Goal: Navigation & Orientation: Find specific page/section

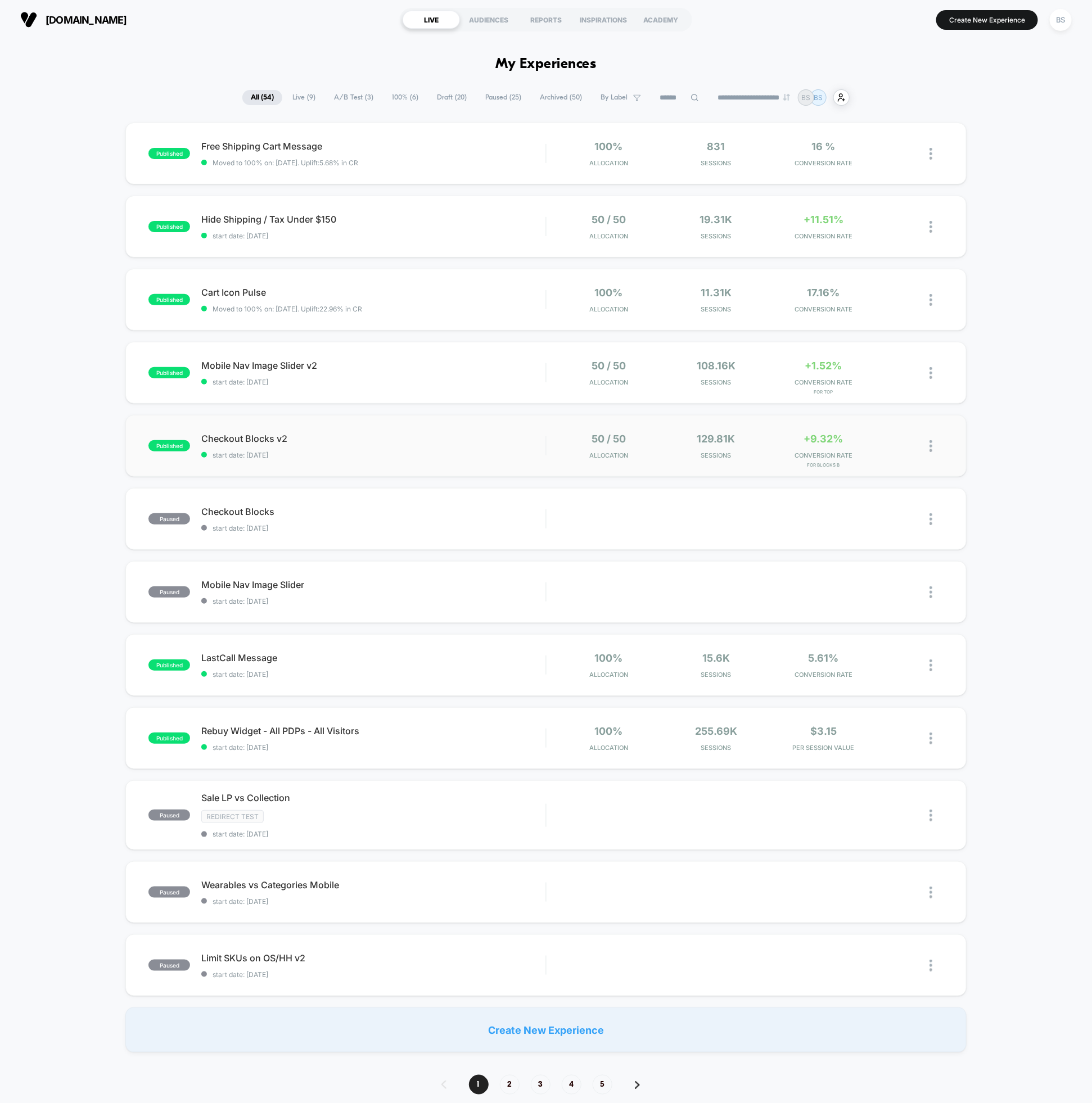
click at [674, 461] on div "published Checkout Blocks v2 start date: 10/4/2025 50 / 50 Allocation 129.81k S…" at bounding box center [546, 445] width 840 height 62
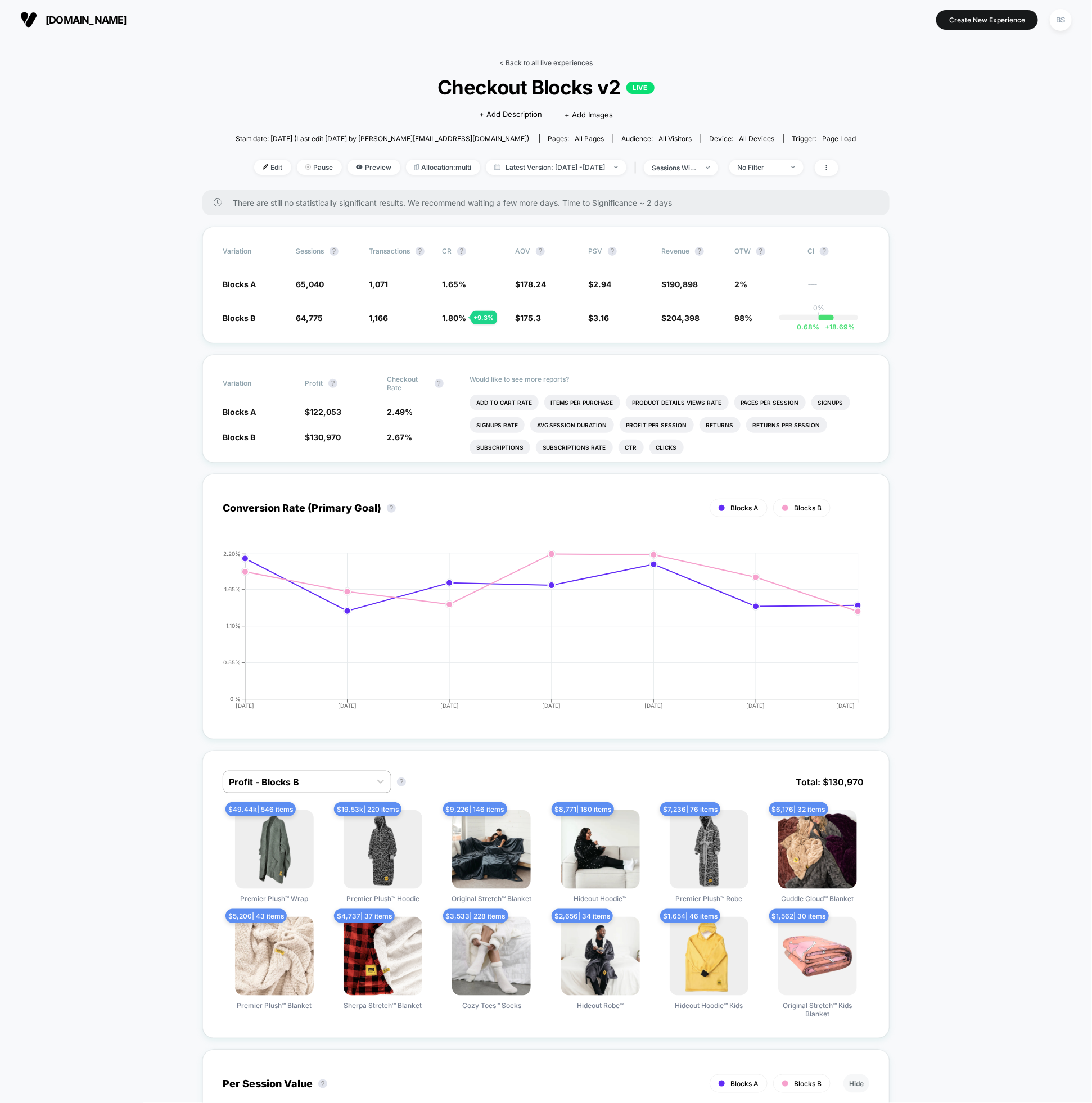
click at [540, 60] on link "< Back to all live experiences" at bounding box center [546, 62] width 93 height 9
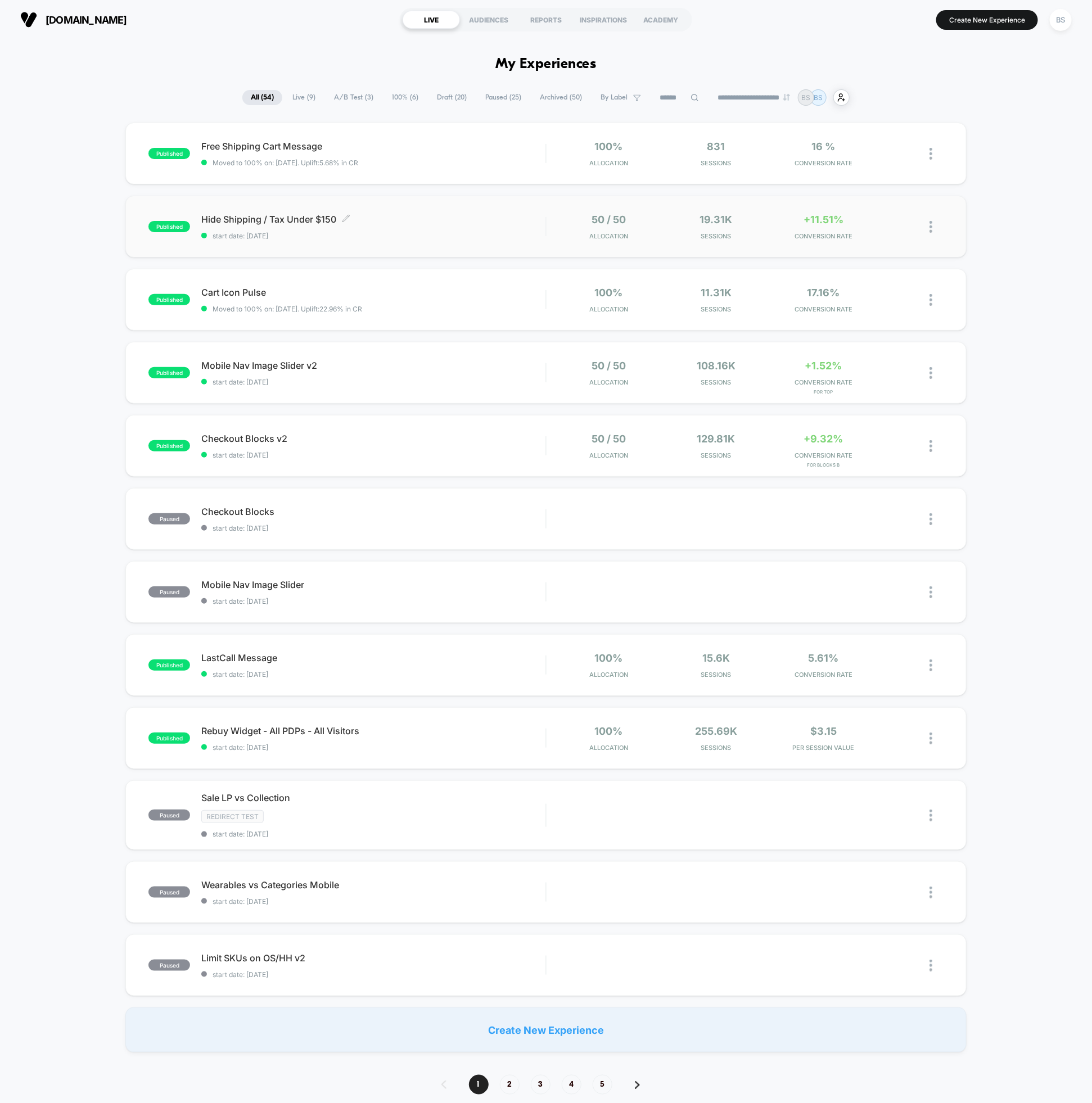
click at [444, 238] on span "start date: [DATE]" at bounding box center [373, 235] width 344 height 9
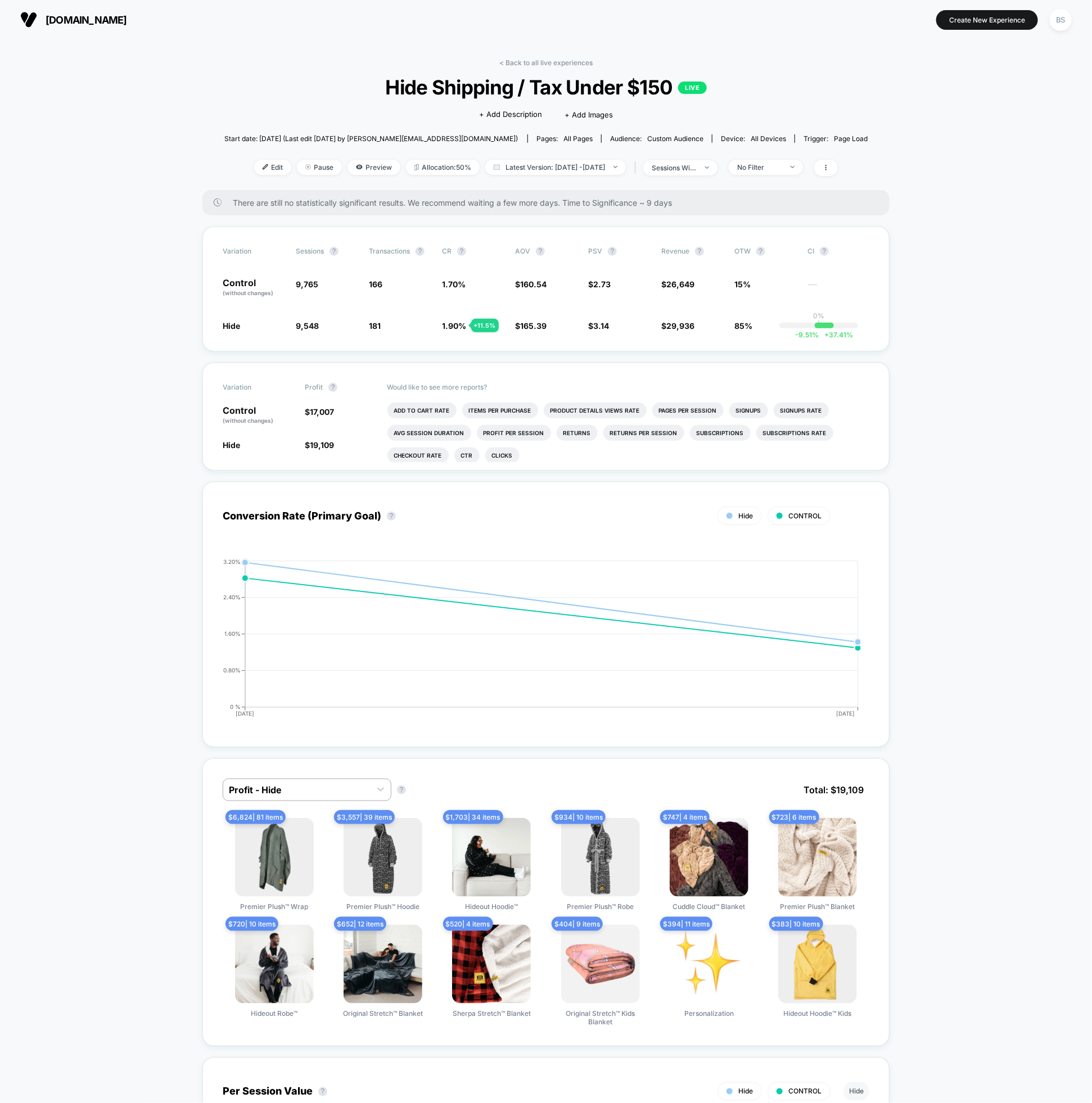
click at [524, 68] on div "< Back to all live experiences Hide Shipping / Tax Under $150 LIVE Click to edi…" at bounding box center [546, 124] width 644 height 132
click at [524, 64] on link "< Back to all live experiences" at bounding box center [546, 62] width 93 height 9
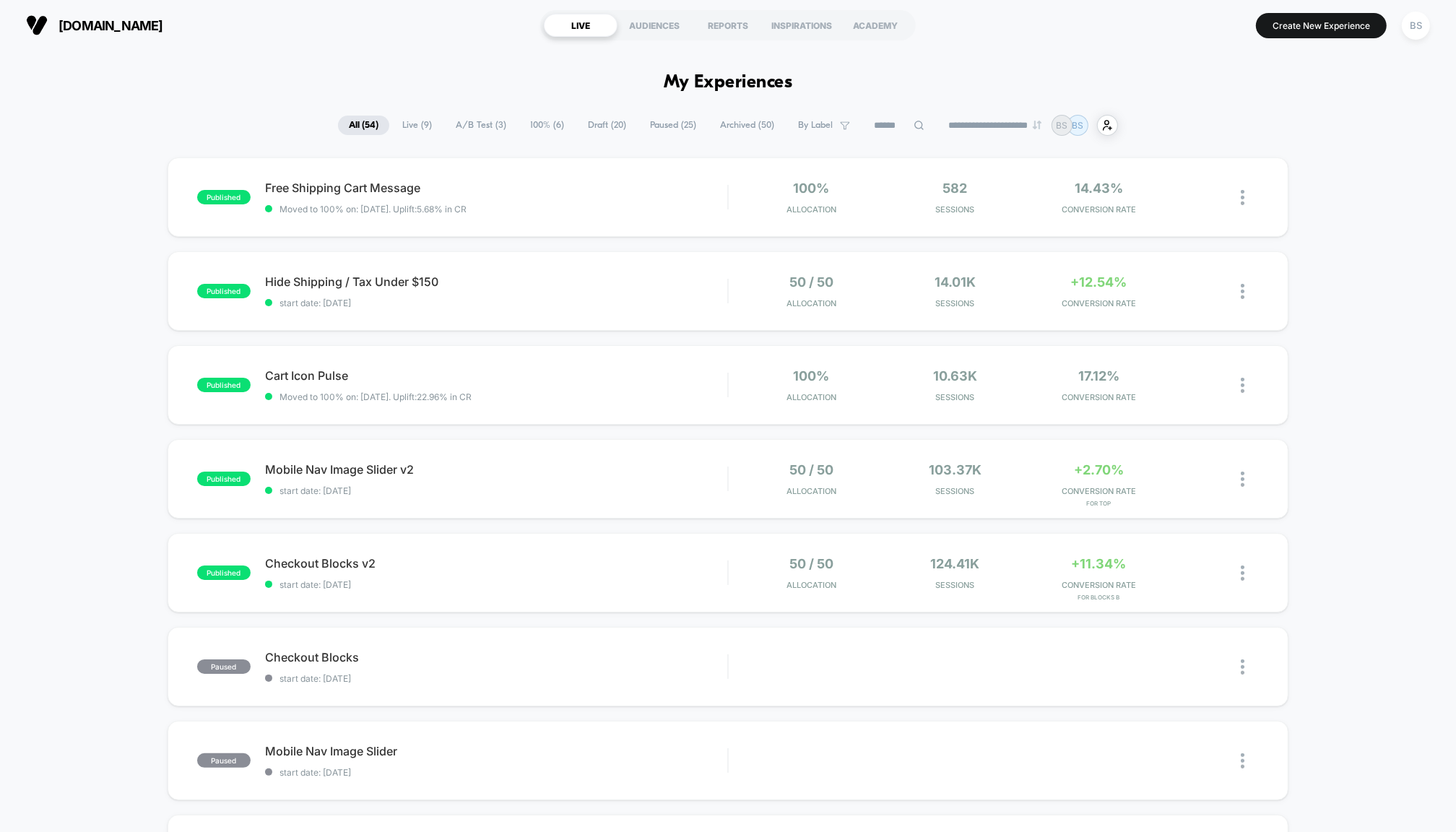
click at [419, 124] on span "Live ( 9 )" at bounding box center [416, 125] width 51 height 20
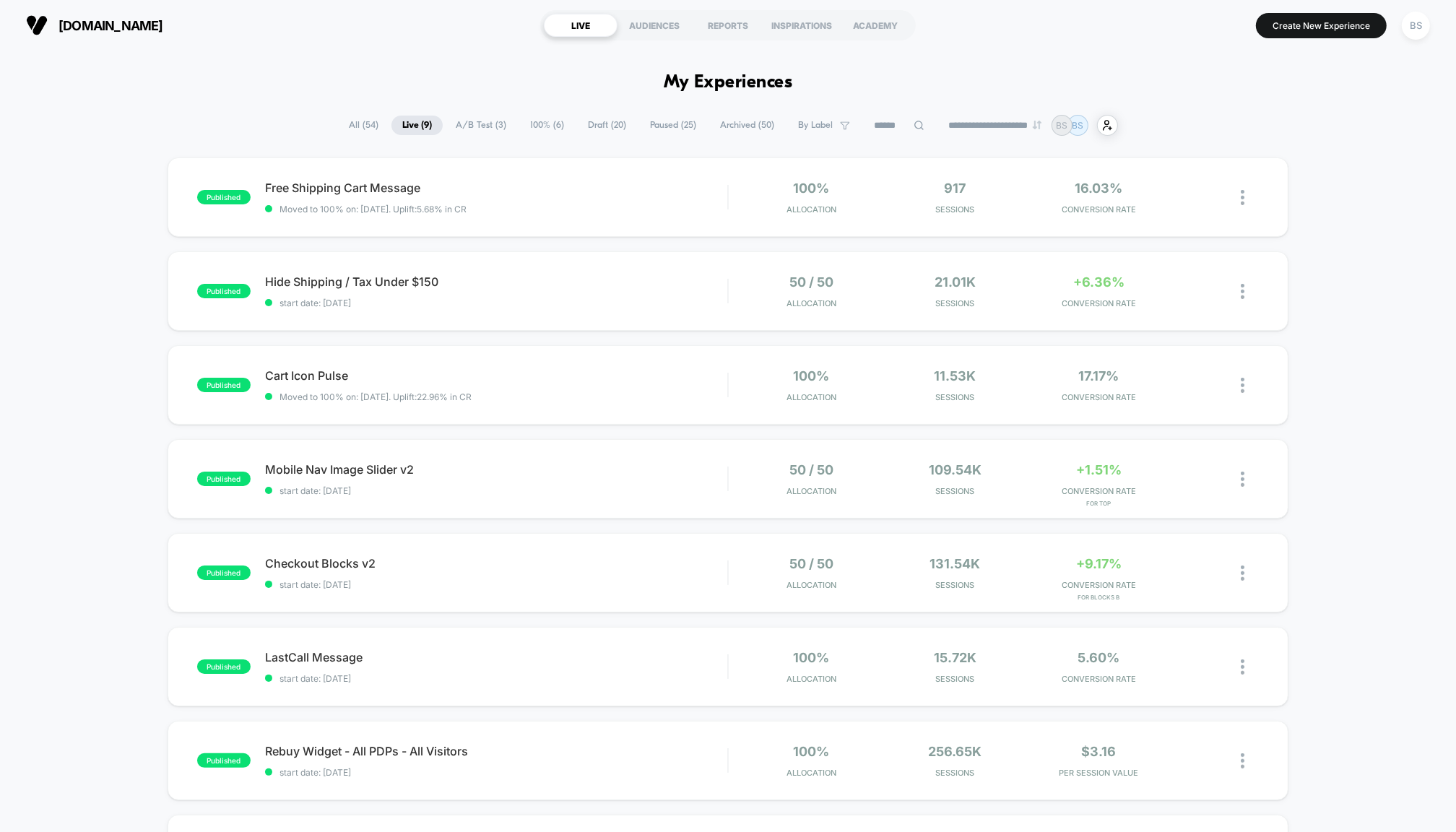
click at [582, 127] on span "Draft ( 20 )" at bounding box center [607, 125] width 60 height 20
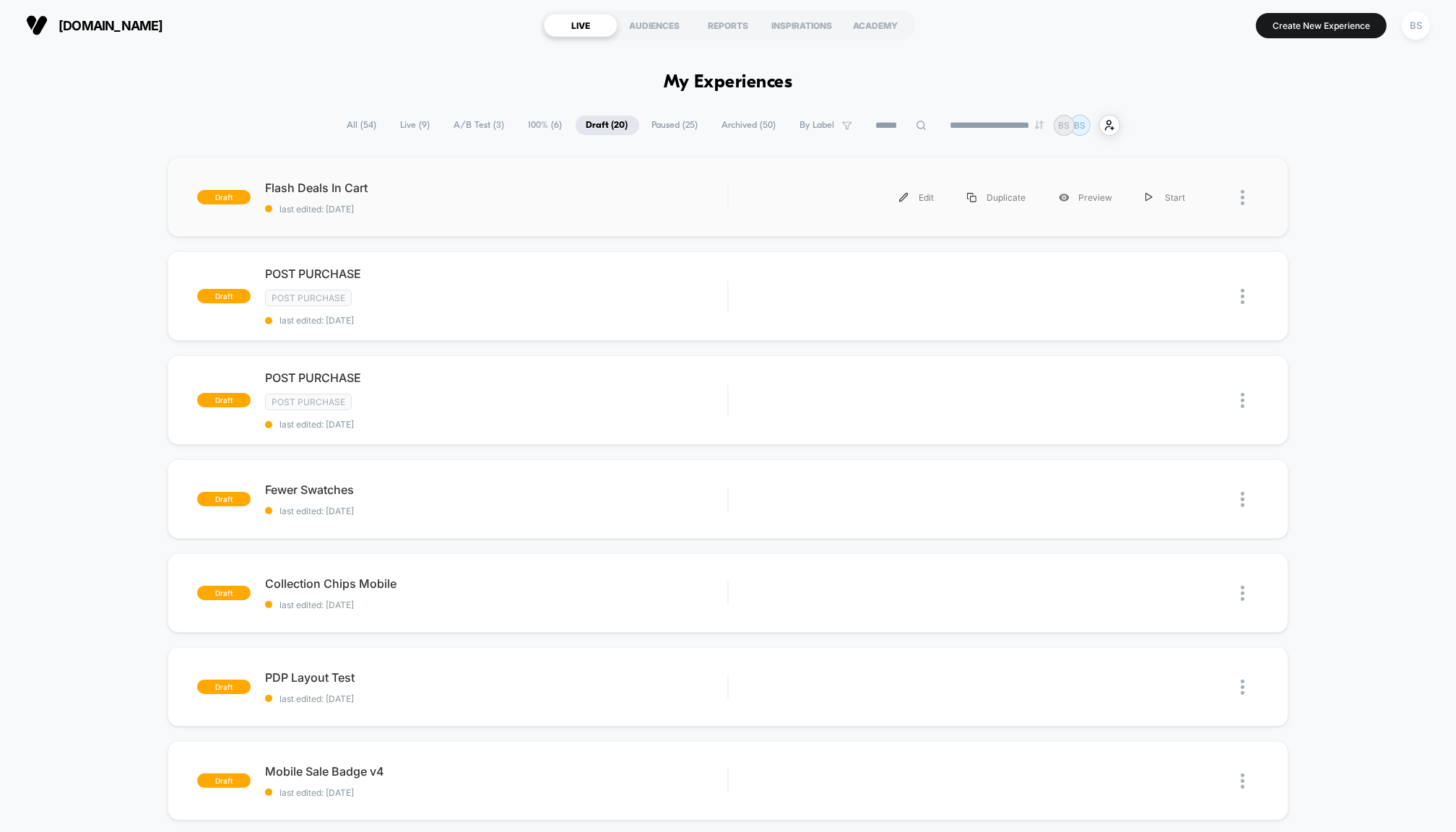
click at [1248, 203] on div at bounding box center [1249, 197] width 18 height 33
click at [1140, 223] on div "Preview Link" at bounding box center [1169, 230] width 130 height 33
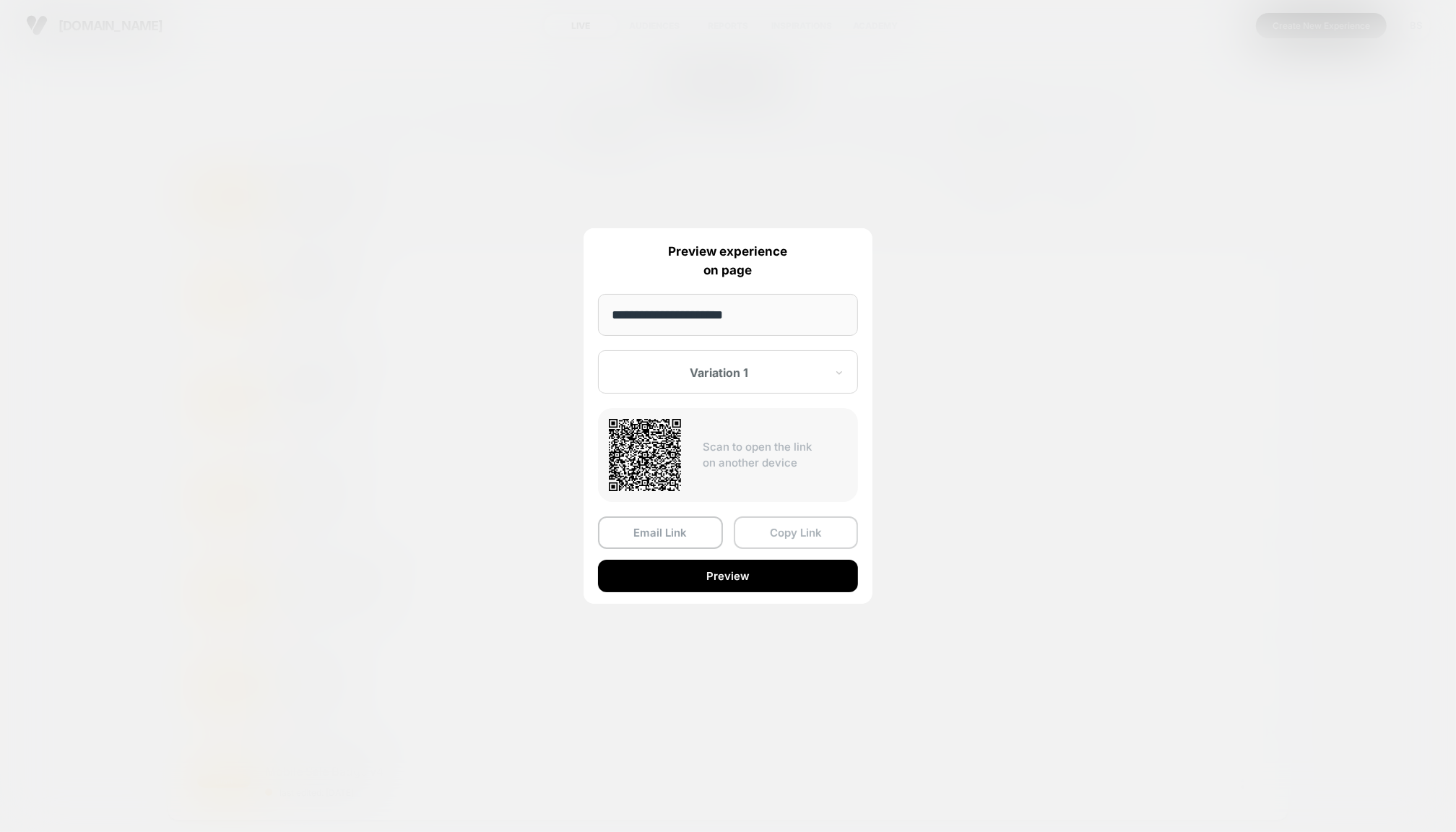
click at [753, 537] on button "Copy Link" at bounding box center [796, 533] width 125 height 33
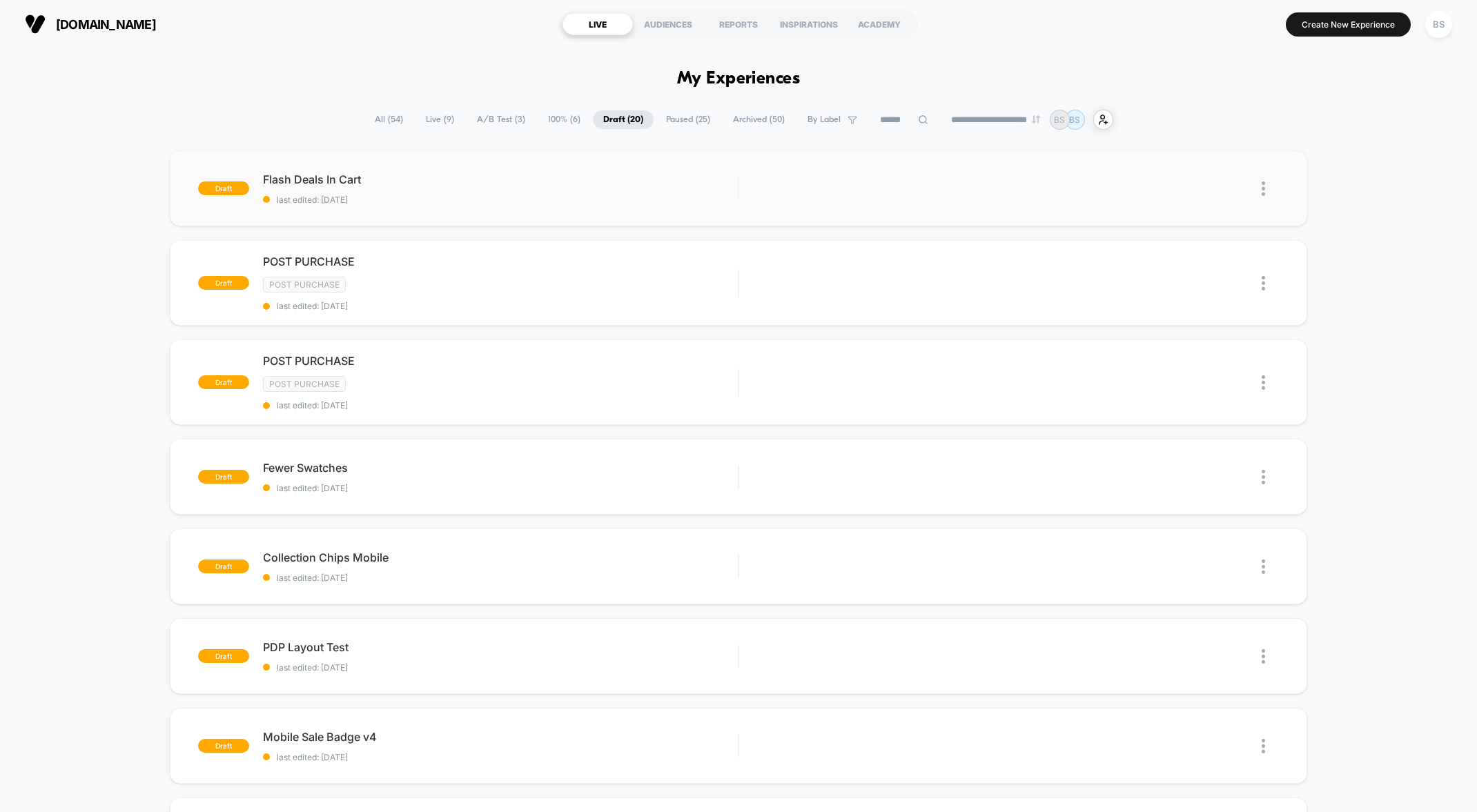
click at [377, 114] on span "All ( 54 )" at bounding box center [388, 119] width 49 height 19
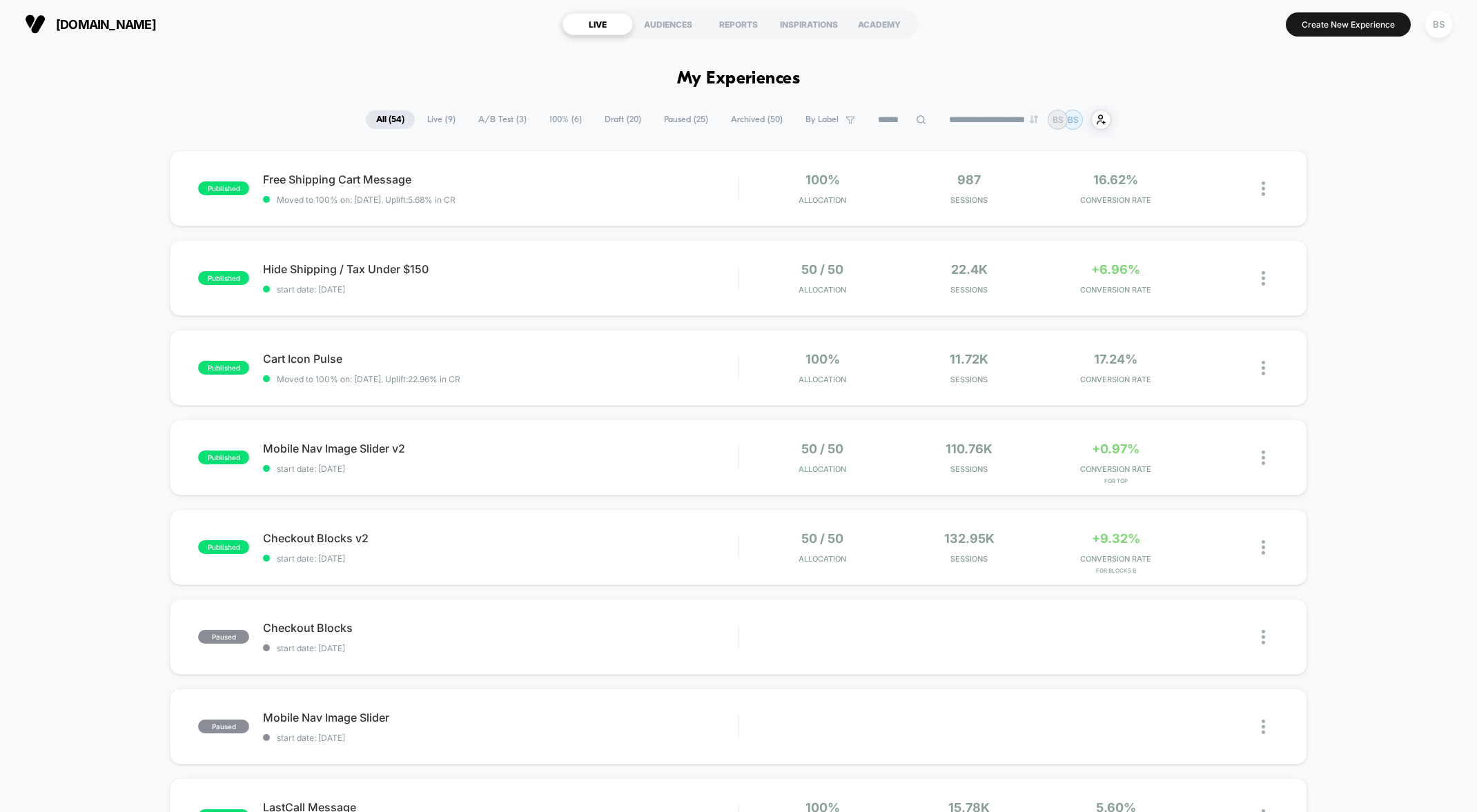
click at [602, 118] on span "Draft ( 20 )" at bounding box center [623, 119] width 58 height 19
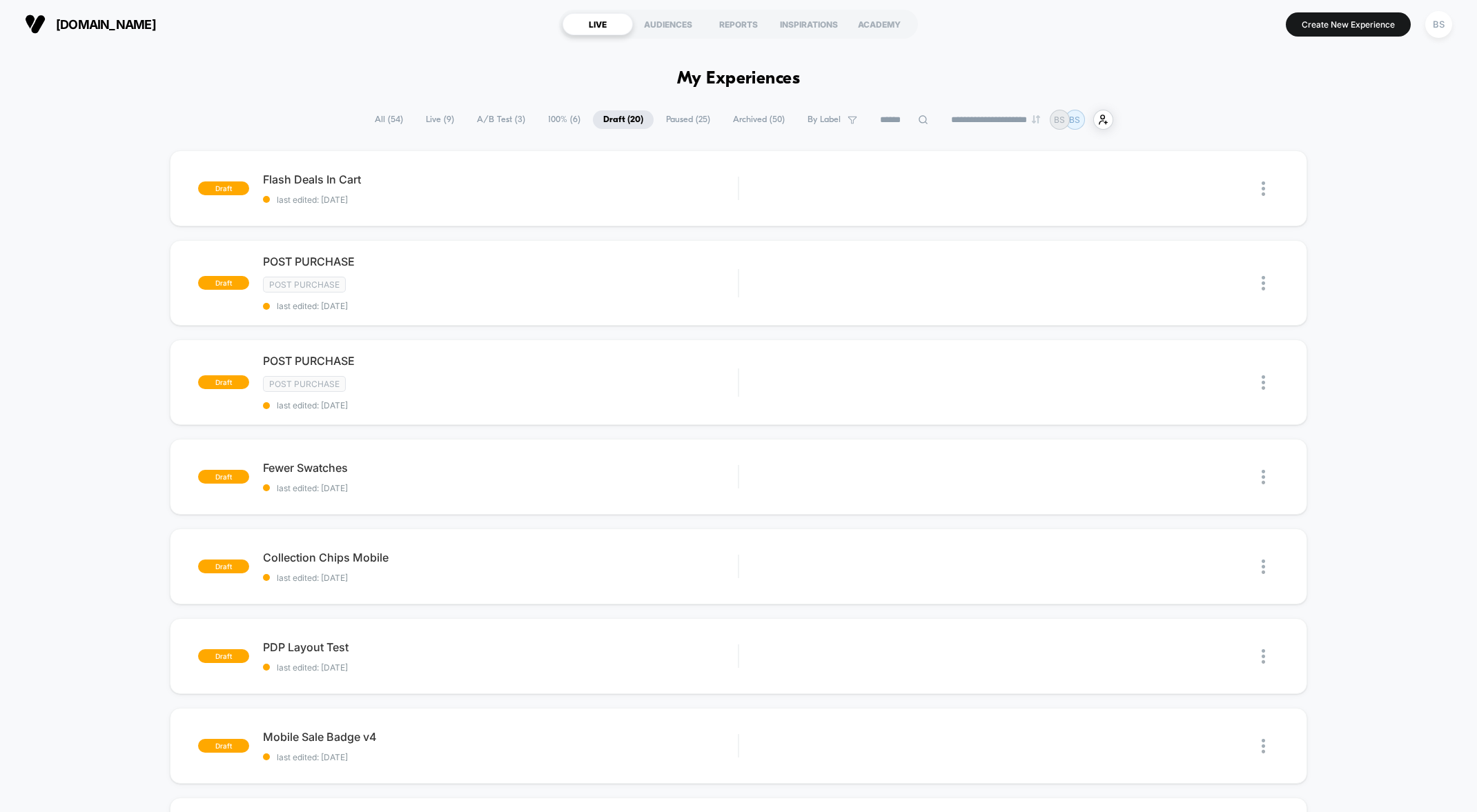
click at [671, 121] on span "Paused ( 25 )" at bounding box center [688, 119] width 65 height 19
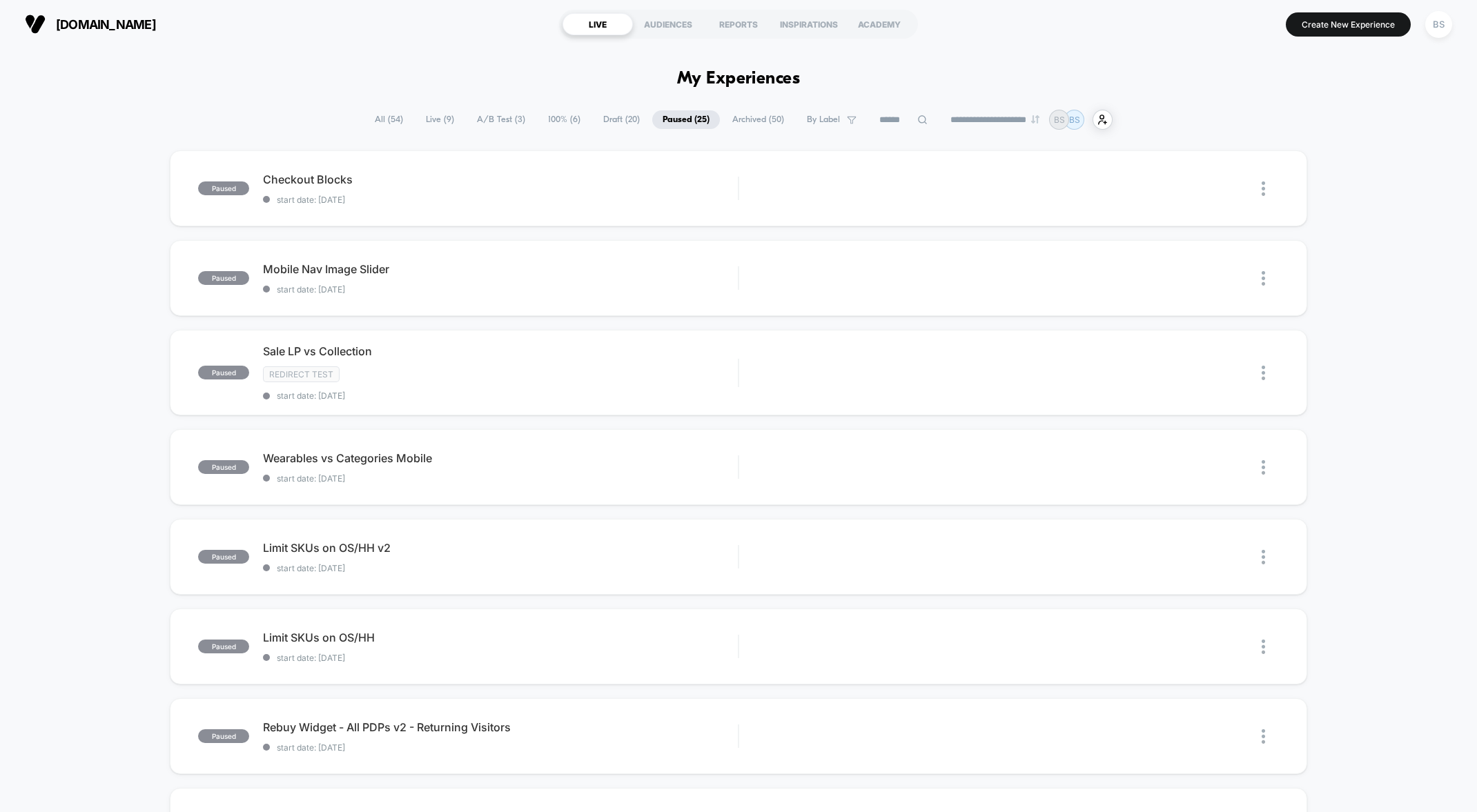
click at [623, 118] on span "Draft ( 20 )" at bounding box center [622, 119] width 58 height 19
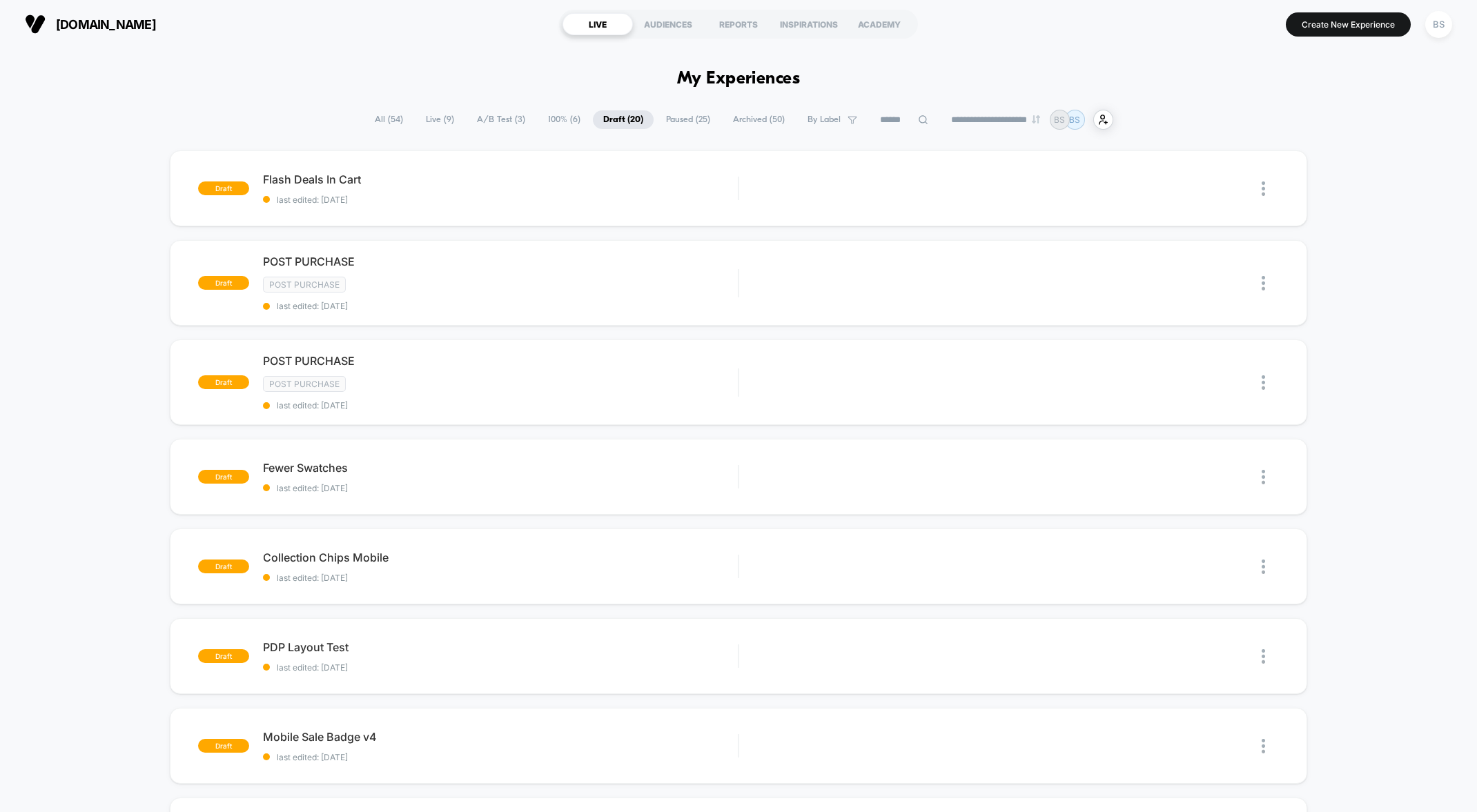
click at [544, 121] on span "100% ( 6 )" at bounding box center [564, 119] width 54 height 19
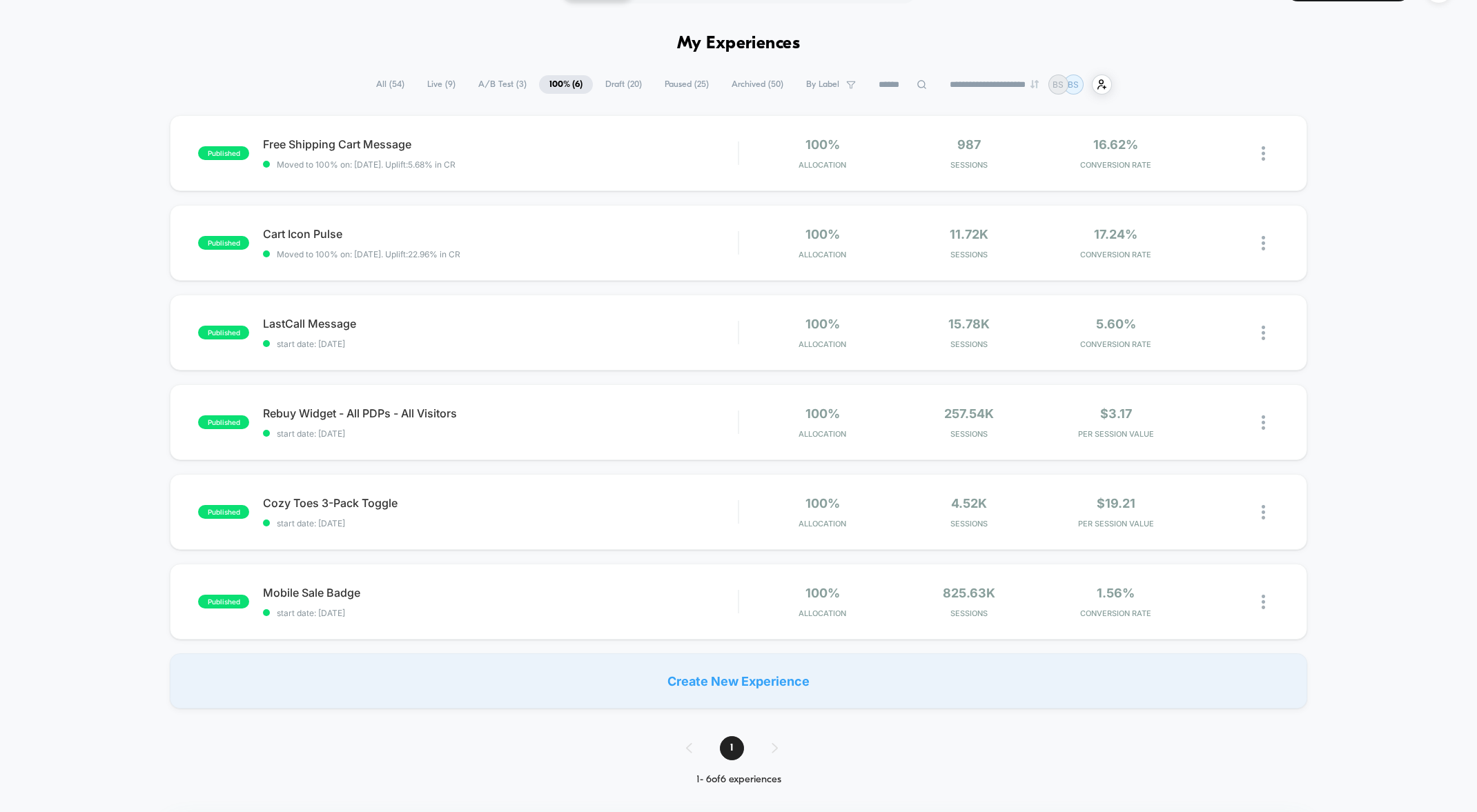
scroll to position [36, 0]
click at [368, 86] on span "All ( 54 )" at bounding box center [390, 83] width 49 height 19
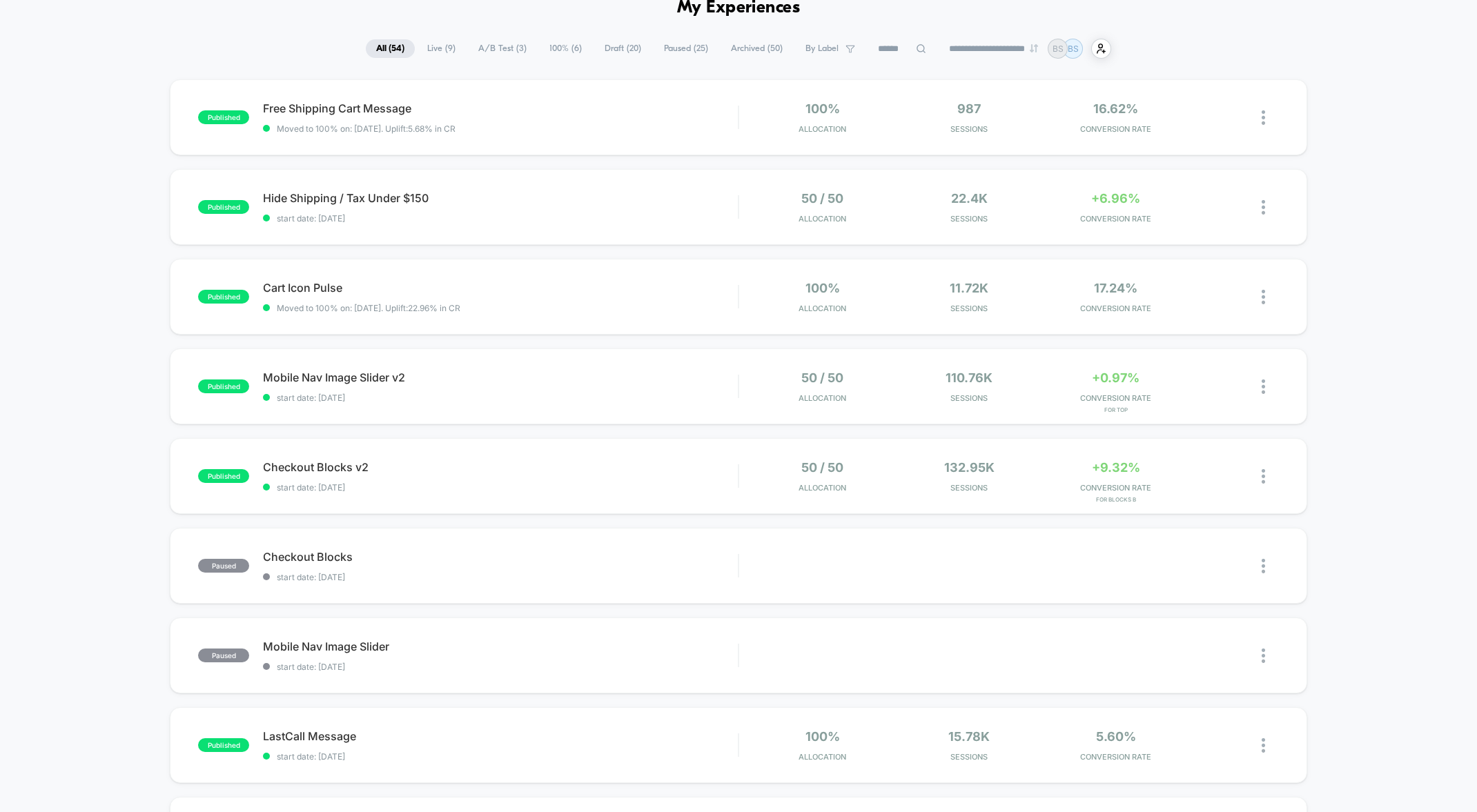
scroll to position [74, 0]
